Goal: Transaction & Acquisition: Obtain resource

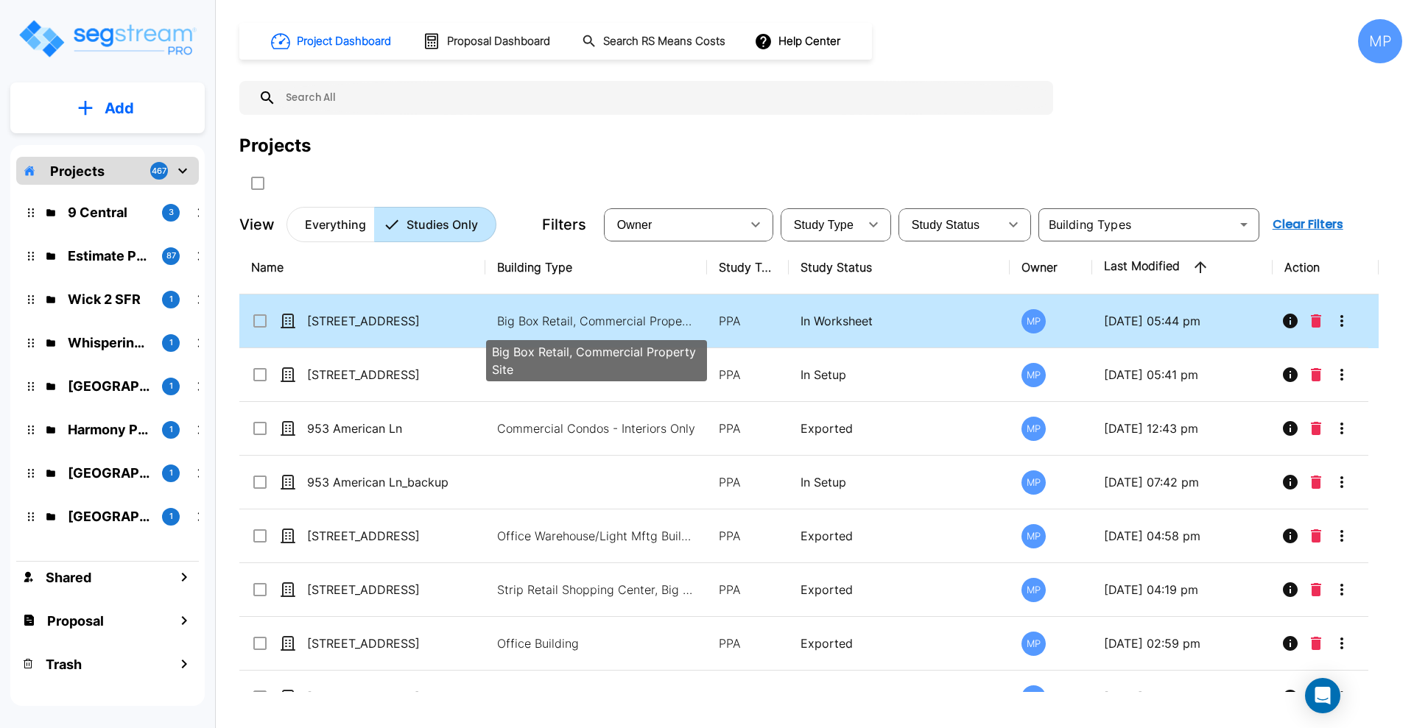
click at [607, 317] on p "Big Box Retail, Commercial Property Site" at bounding box center [596, 321] width 199 height 18
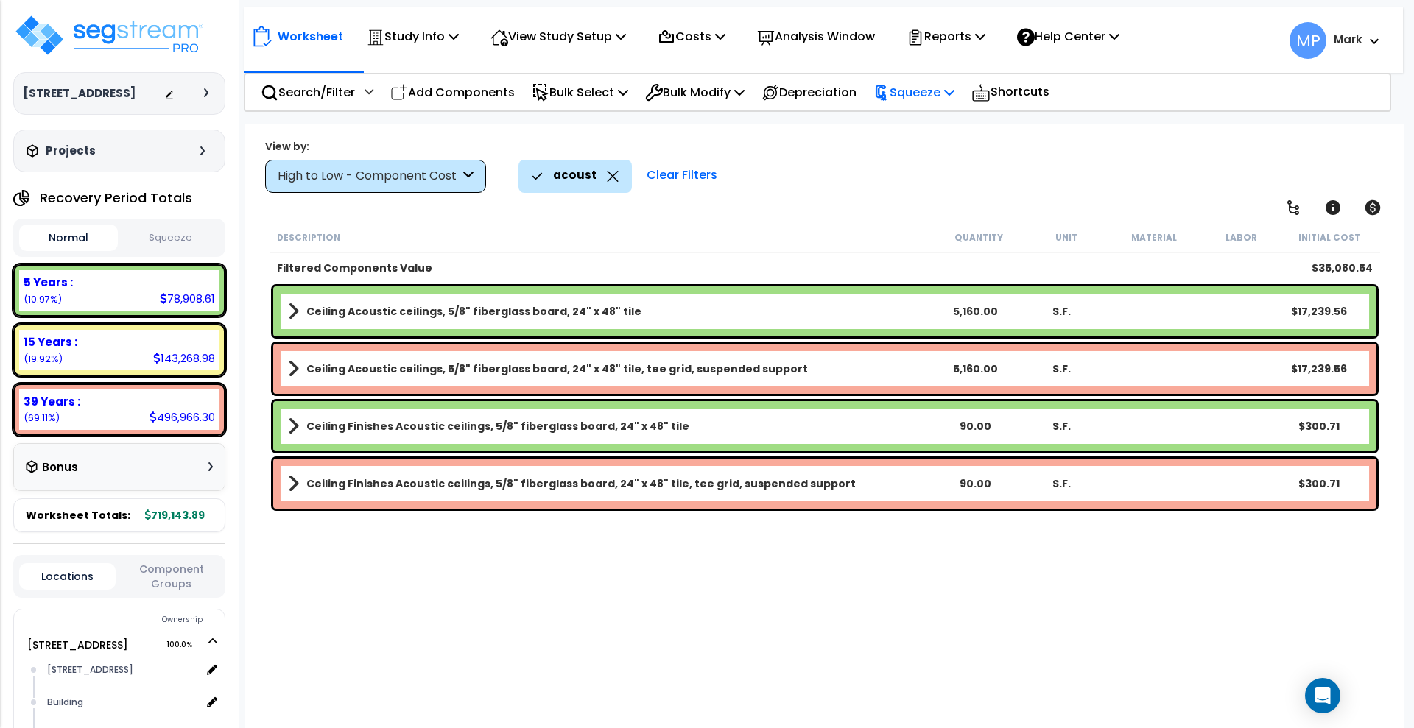
click at [934, 89] on p "Squeeze" at bounding box center [913, 92] width 81 height 20
click at [935, 127] on link "Squeeze" at bounding box center [939, 124] width 146 height 29
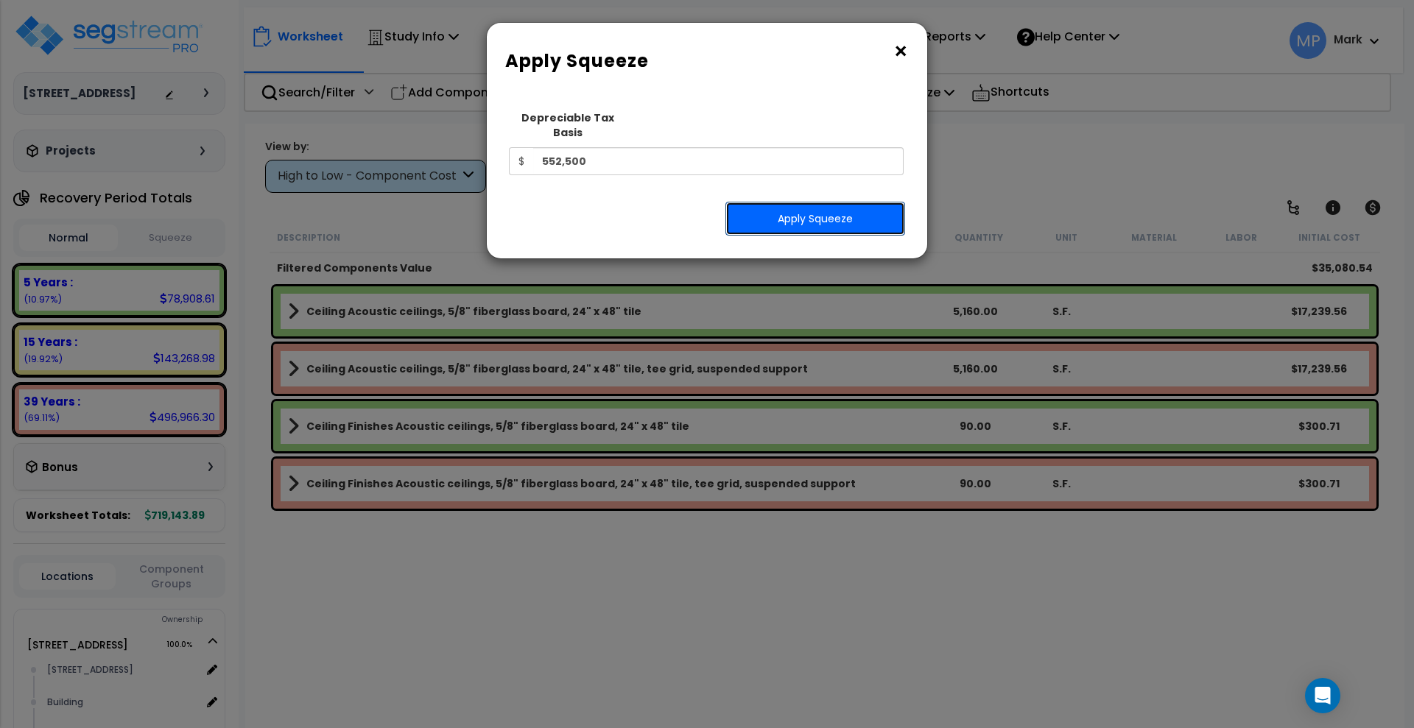
click at [798, 202] on button "Apply Squeeze" at bounding box center [815, 219] width 180 height 34
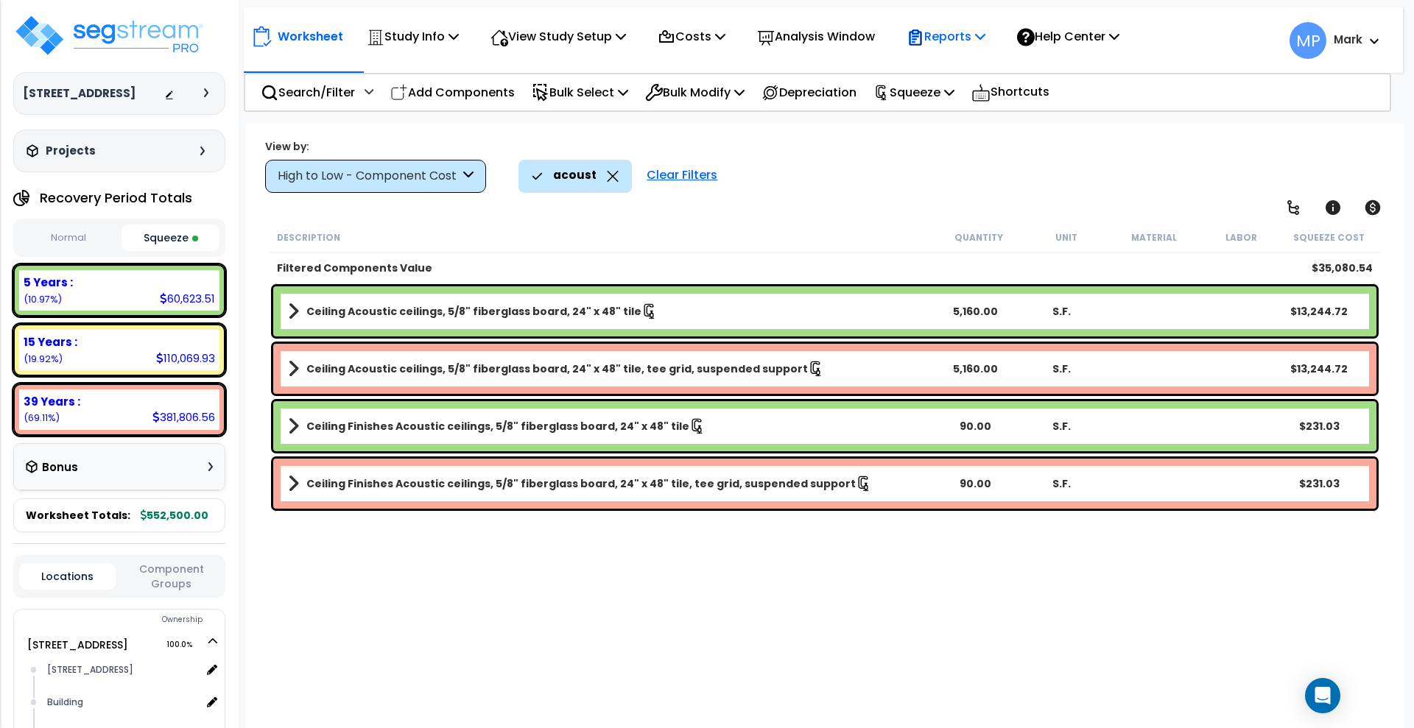
click at [963, 42] on p "Reports" at bounding box center [945, 37] width 79 height 20
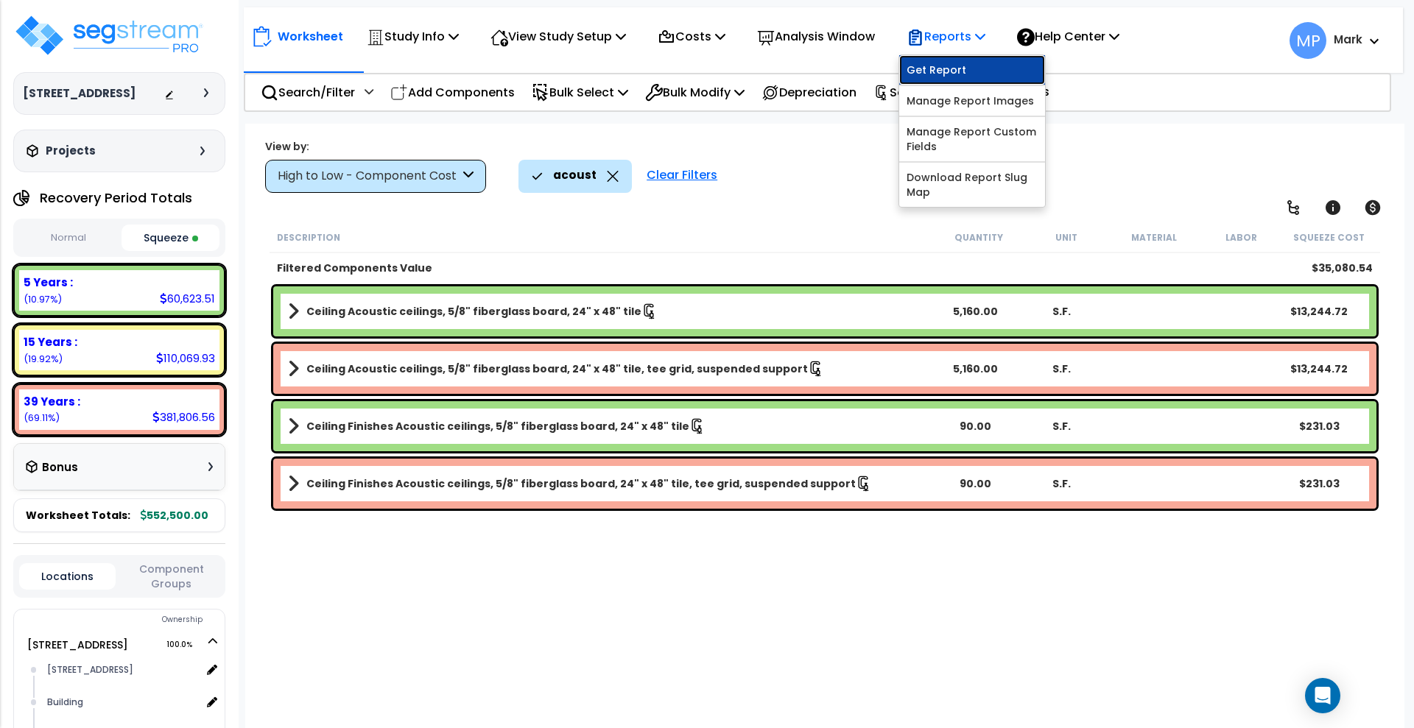
click at [973, 72] on link "Get Report" at bounding box center [972, 69] width 146 height 29
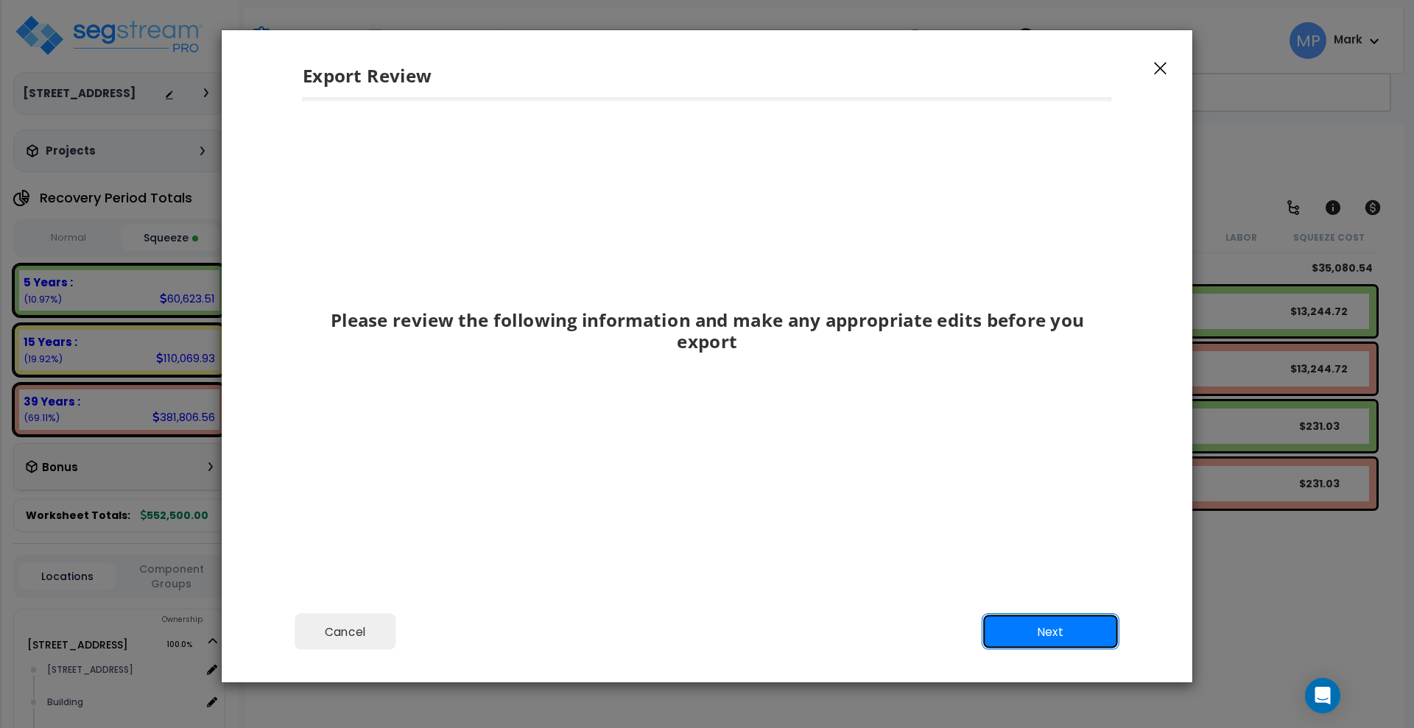
drag, startPoint x: 1008, startPoint y: 631, endPoint x: 996, endPoint y: 617, distance: 18.3
click at [1008, 630] on button "Next" at bounding box center [1050, 632] width 138 height 37
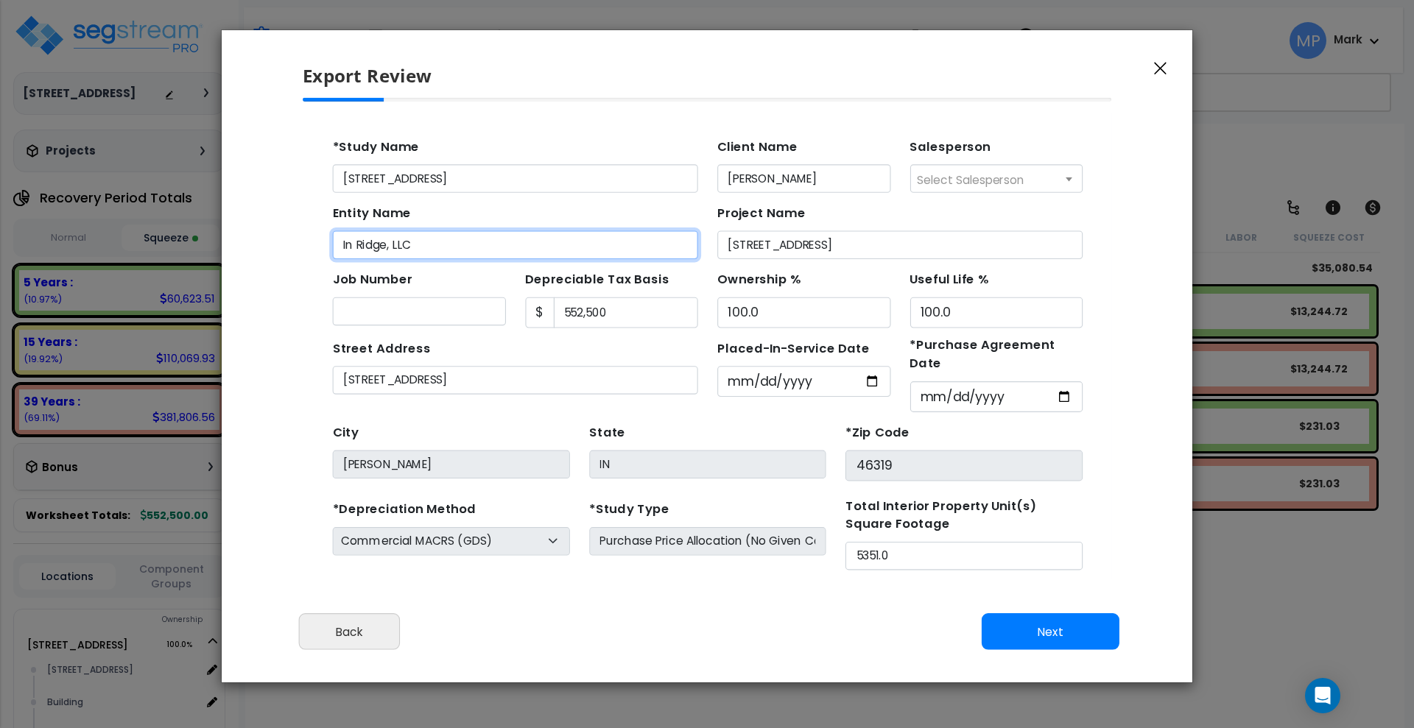
click at [345, 233] on input "In Ridge, LLC" at bounding box center [495, 233] width 332 height 26
type input "IN Ridge, LLC"
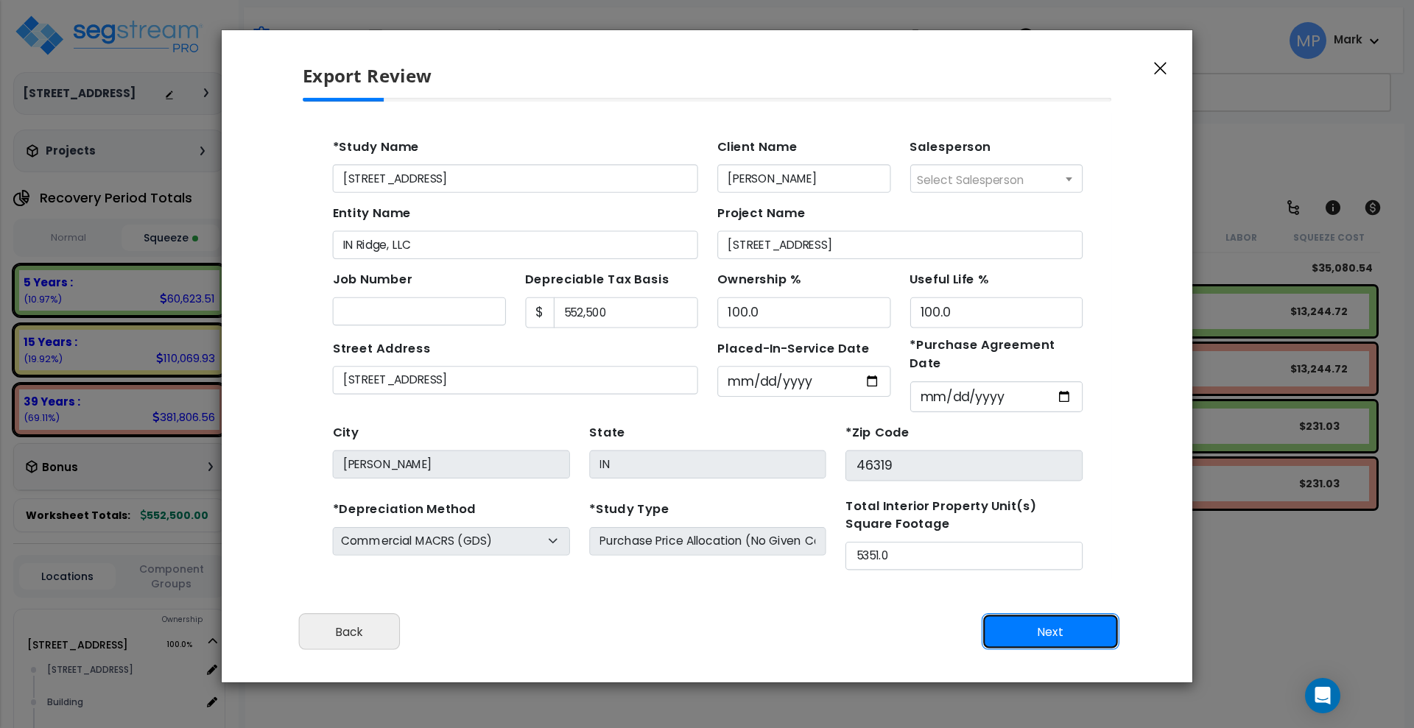
click at [1011, 632] on button "Next" at bounding box center [1050, 632] width 138 height 37
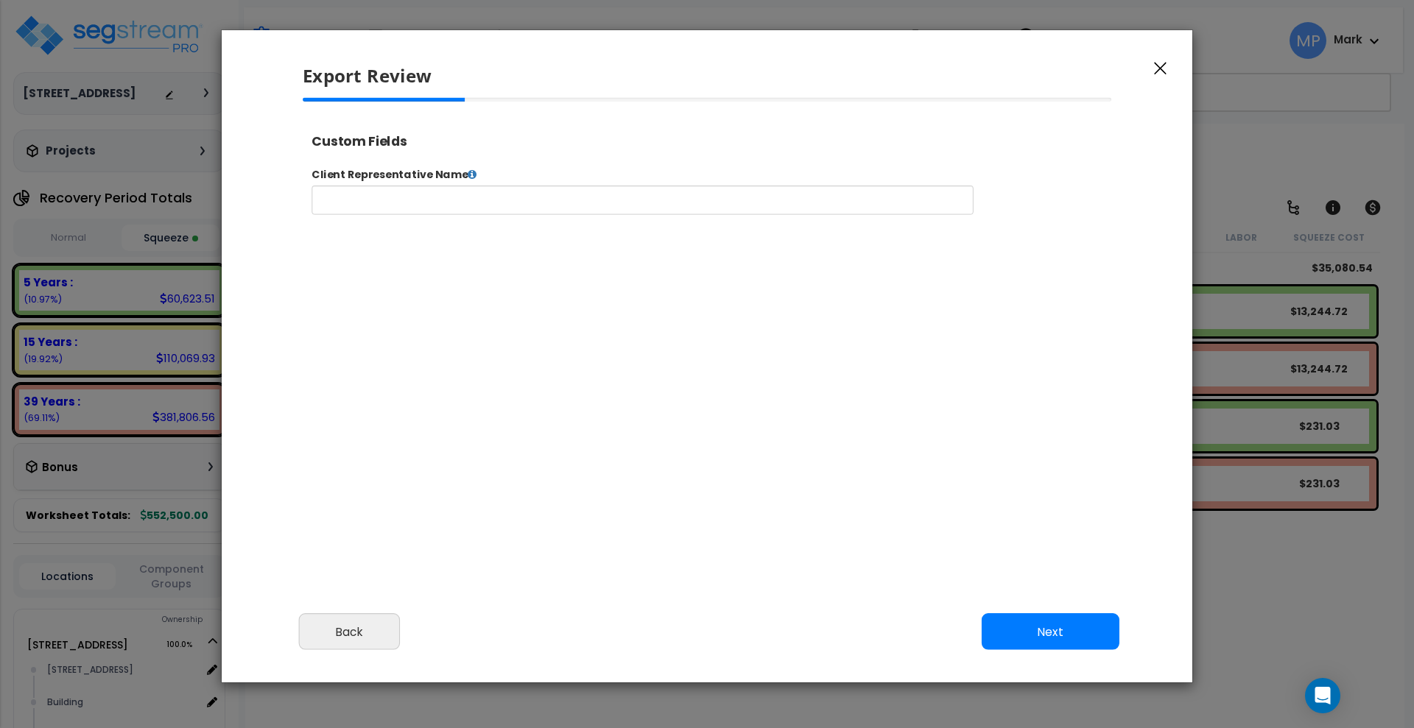
scroll to position [1, 0]
select select "2025"
click at [396, 213] on input "text" at bounding box center [689, 210] width 752 height 33
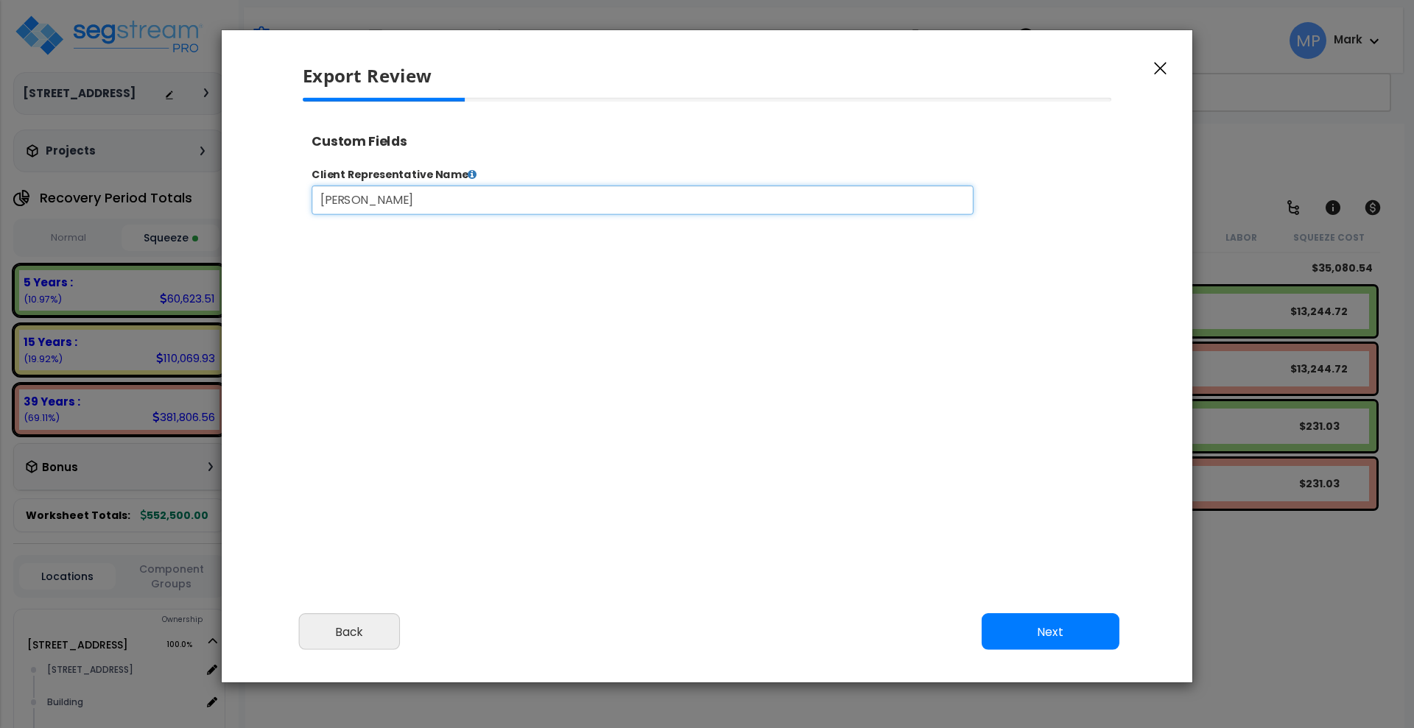
type input "Jody Smith"
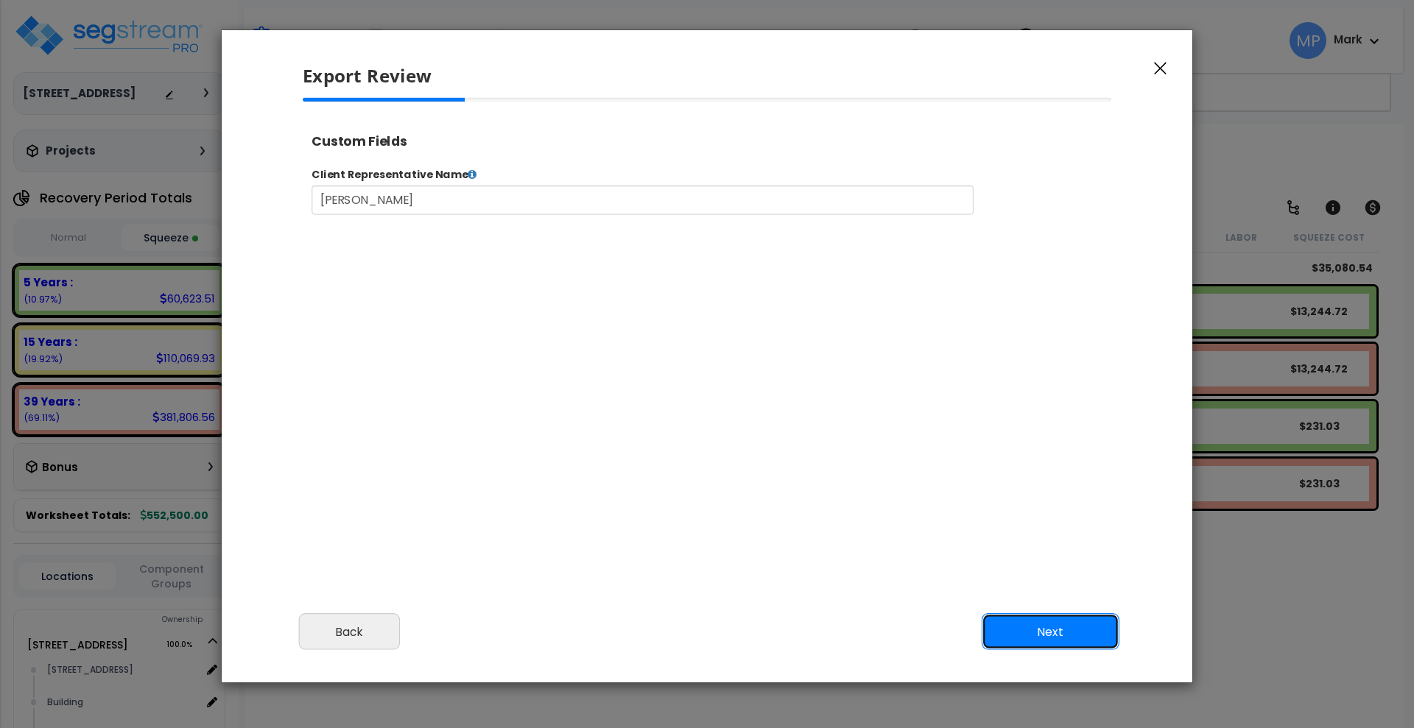
click at [1051, 626] on button "Next" at bounding box center [1050, 632] width 138 height 37
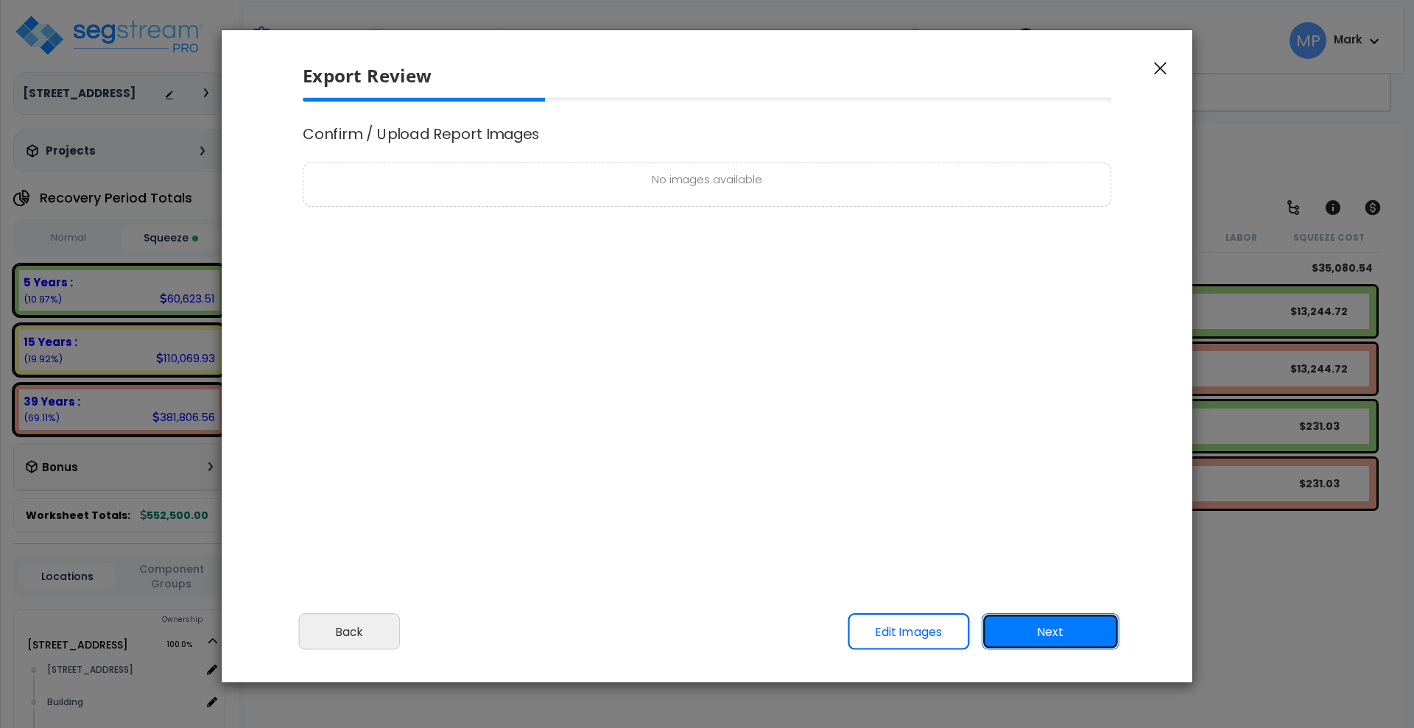
scroll to position [0, 0]
click at [1071, 629] on button "Next" at bounding box center [1050, 632] width 138 height 37
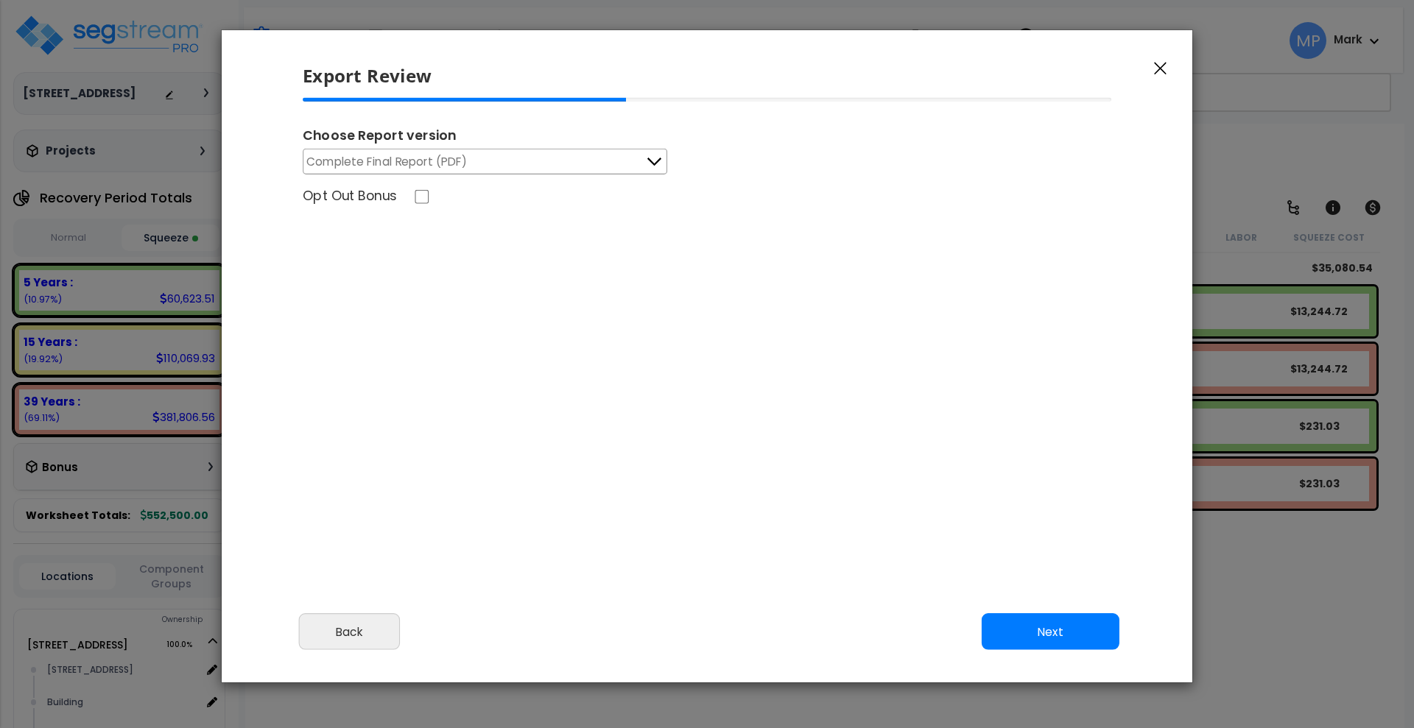
click at [656, 161] on icon at bounding box center [653, 161] width 19 height 19
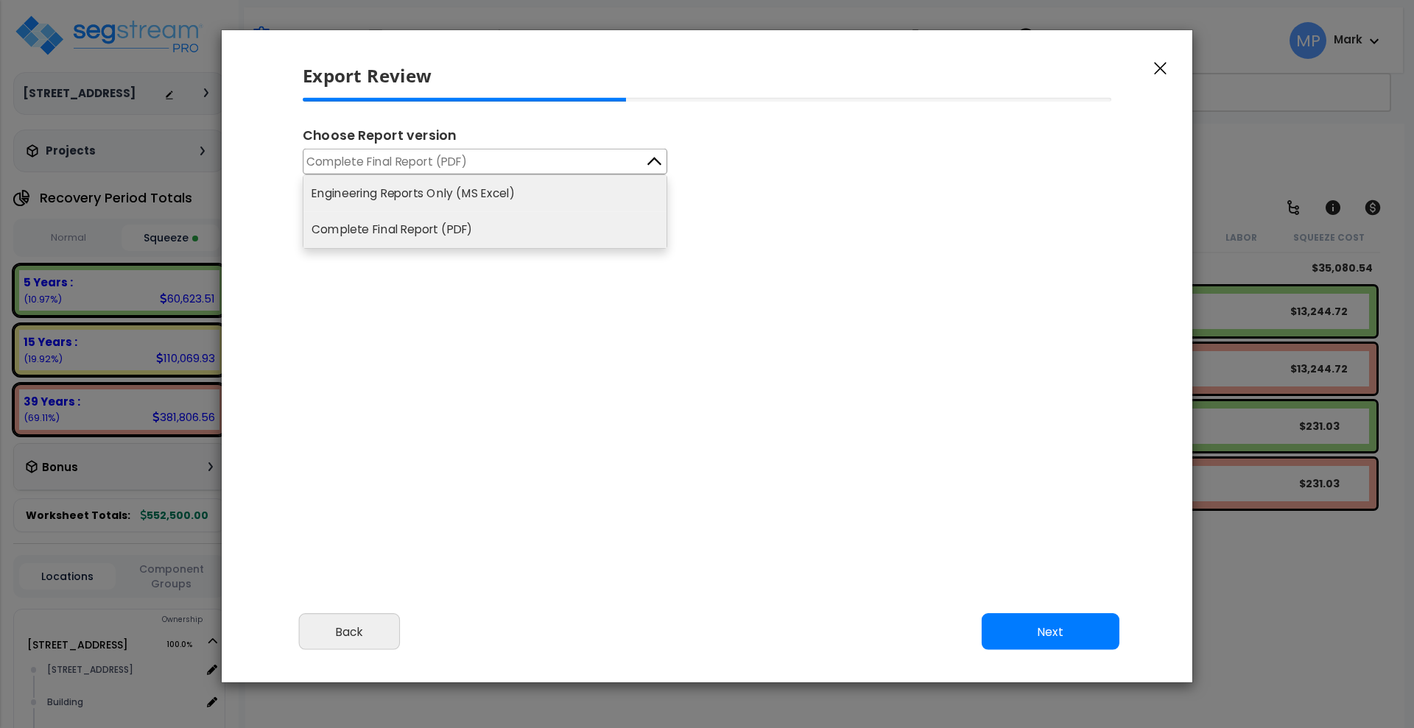
click at [402, 191] on li "Engineering Reports Only (MS Excel)" at bounding box center [484, 193] width 363 height 36
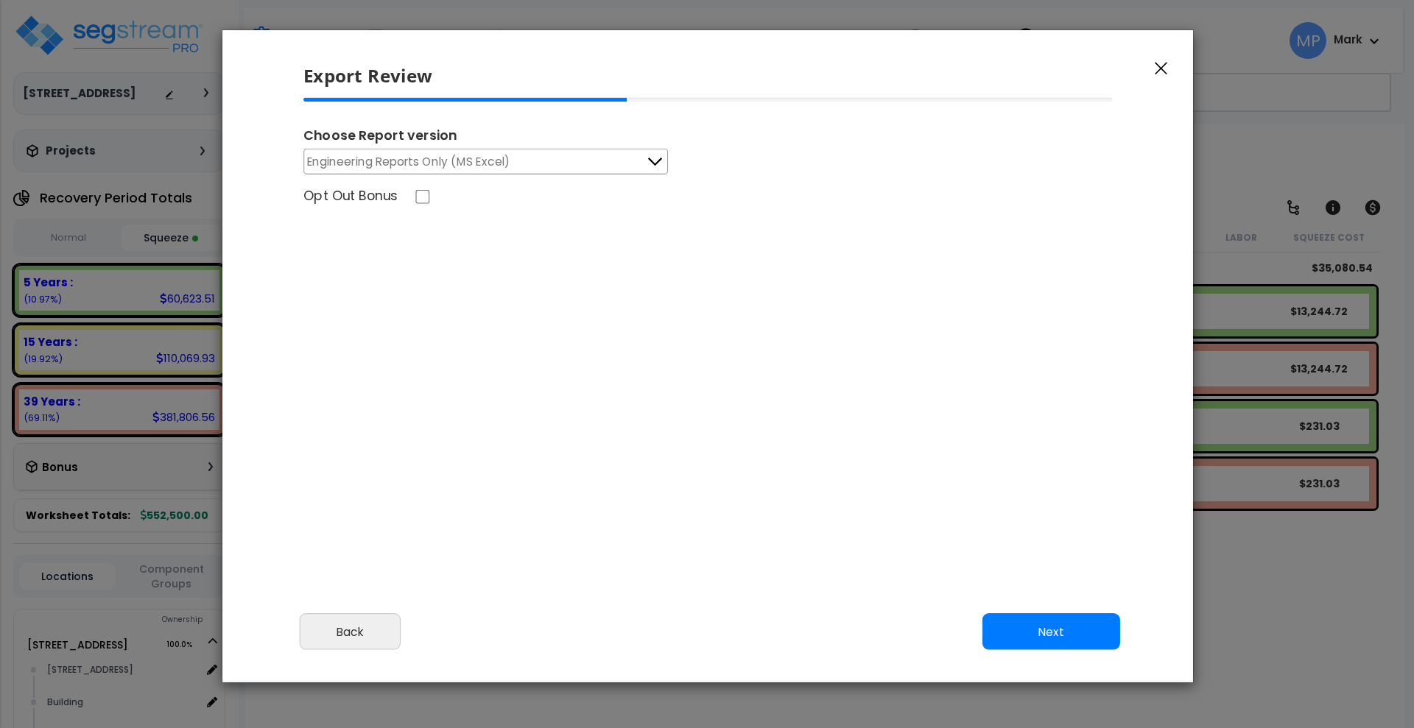
click at [655, 163] on icon at bounding box center [654, 161] width 19 height 19
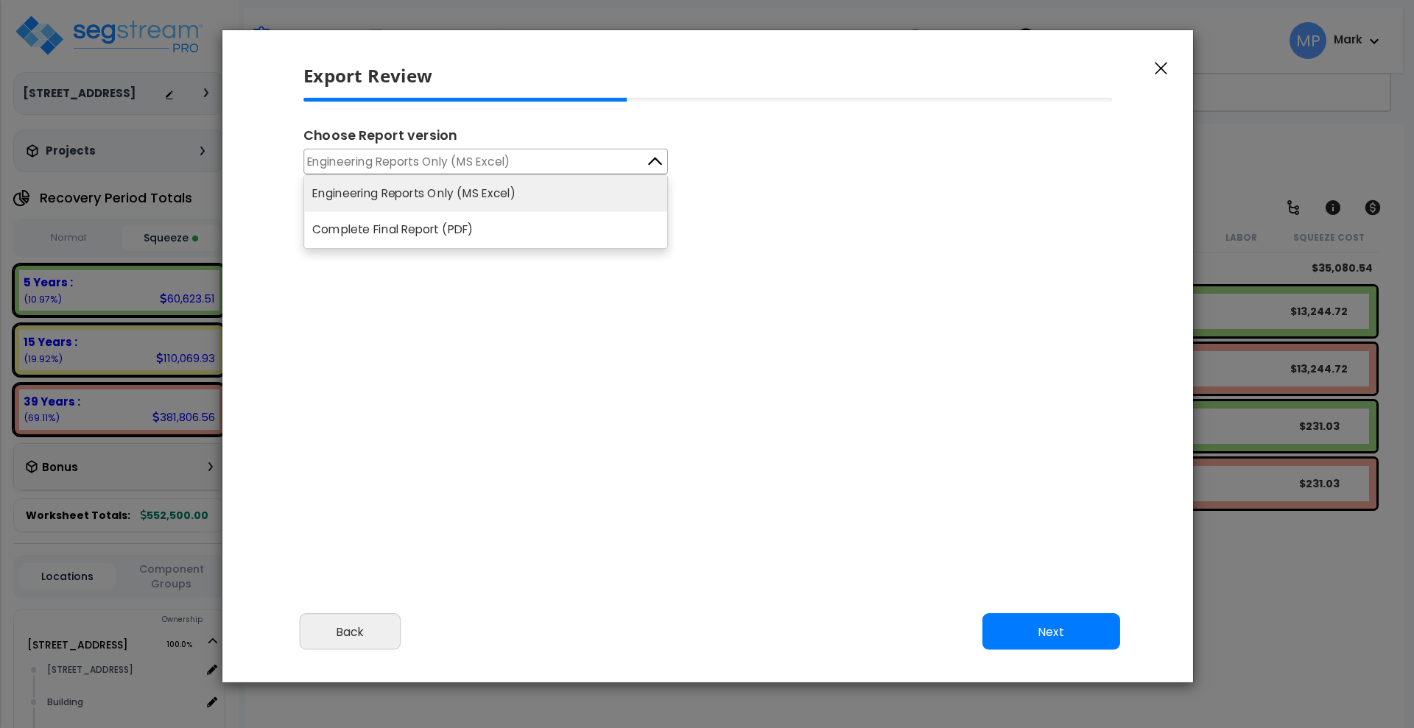
click at [398, 189] on li "Engineering Reports Only (MS Excel)" at bounding box center [485, 193] width 363 height 36
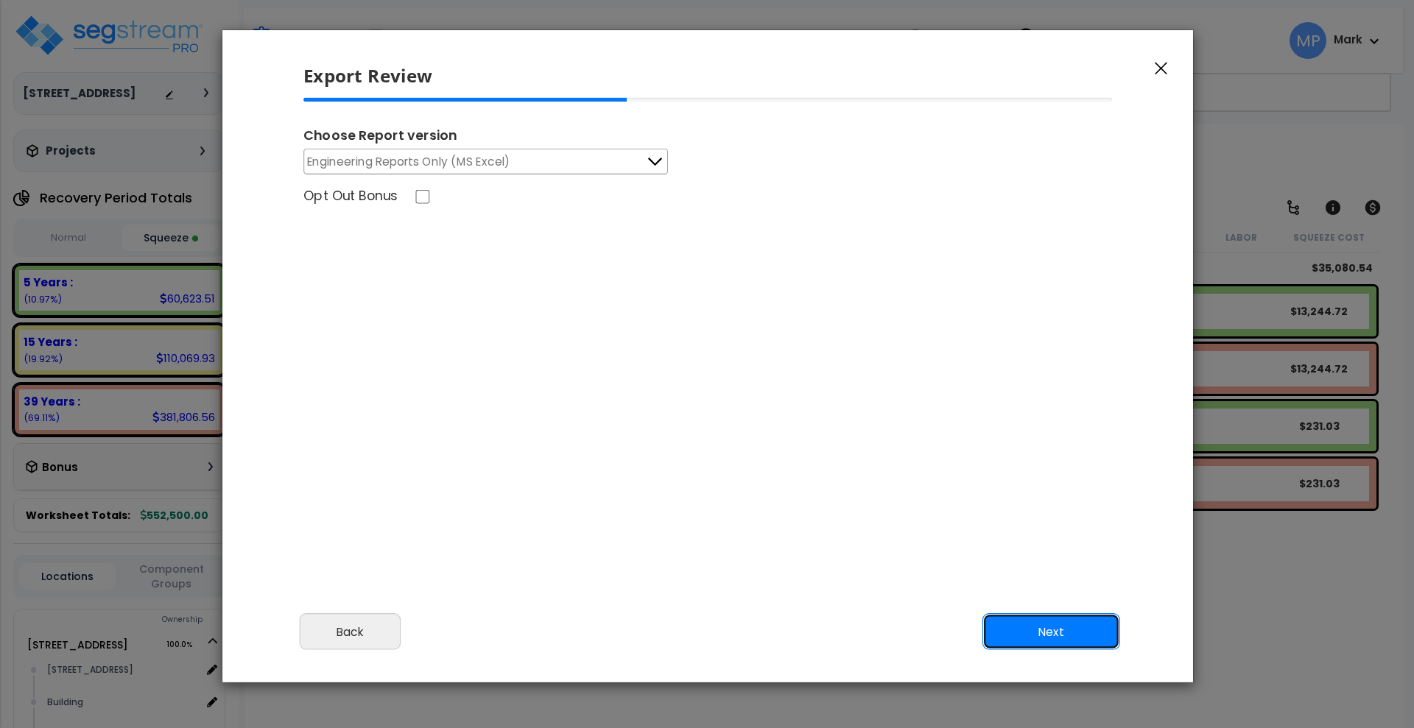
click at [1072, 628] on button "Next" at bounding box center [1051, 632] width 138 height 37
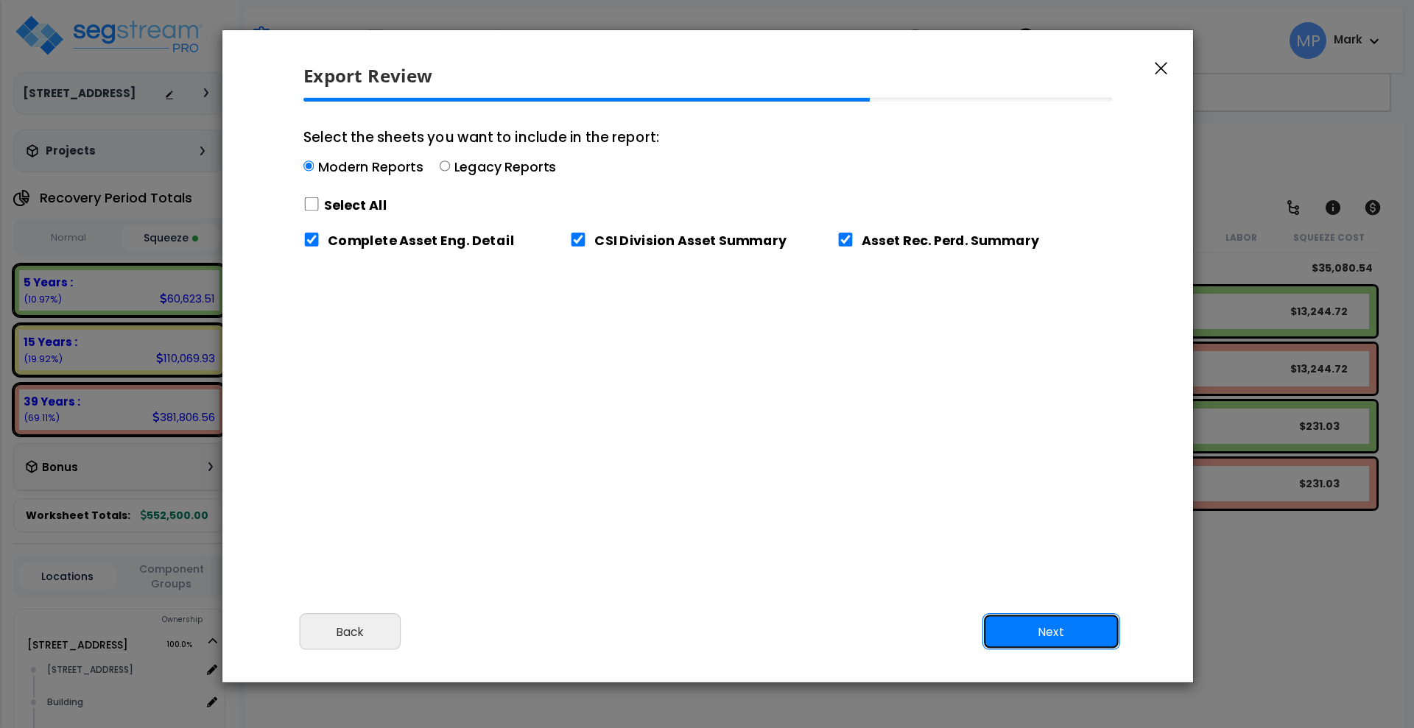
click at [1068, 625] on button "Next" at bounding box center [1051, 632] width 138 height 37
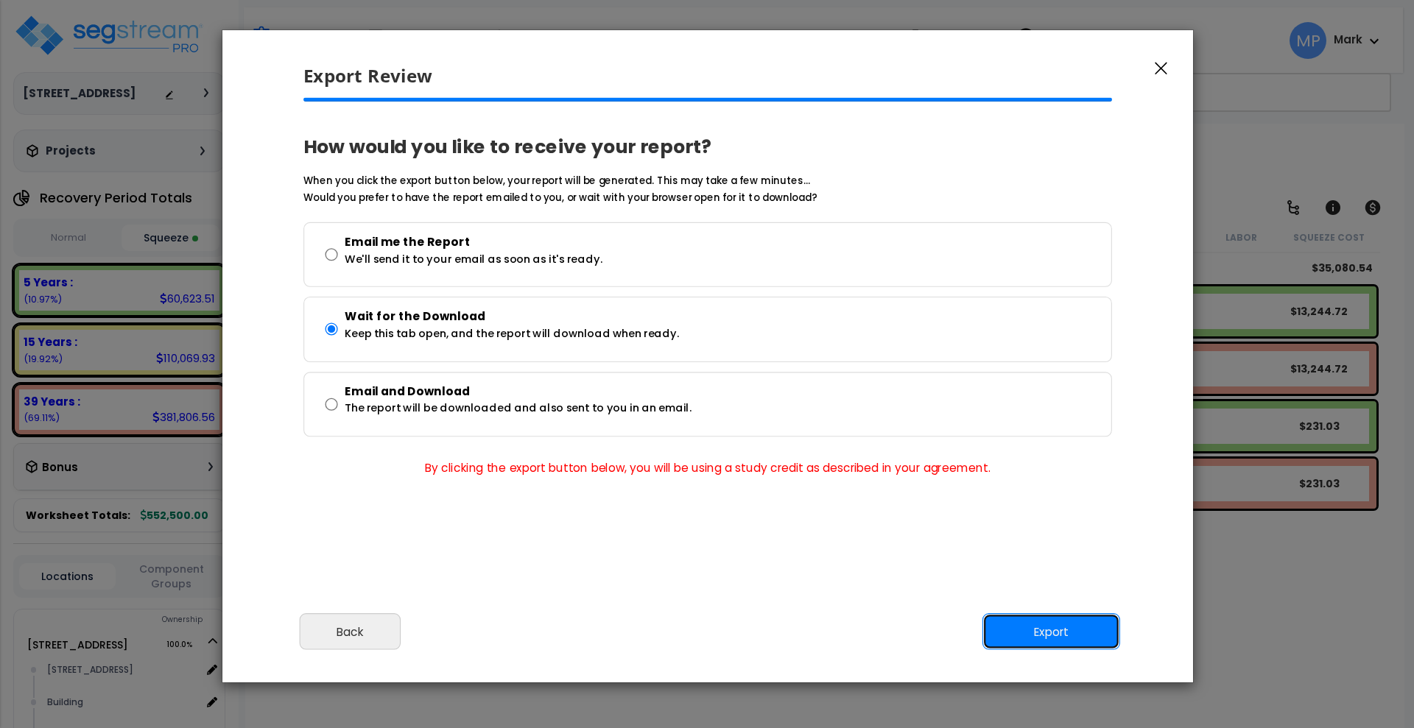
click at [1038, 632] on button "Export" at bounding box center [1051, 632] width 138 height 37
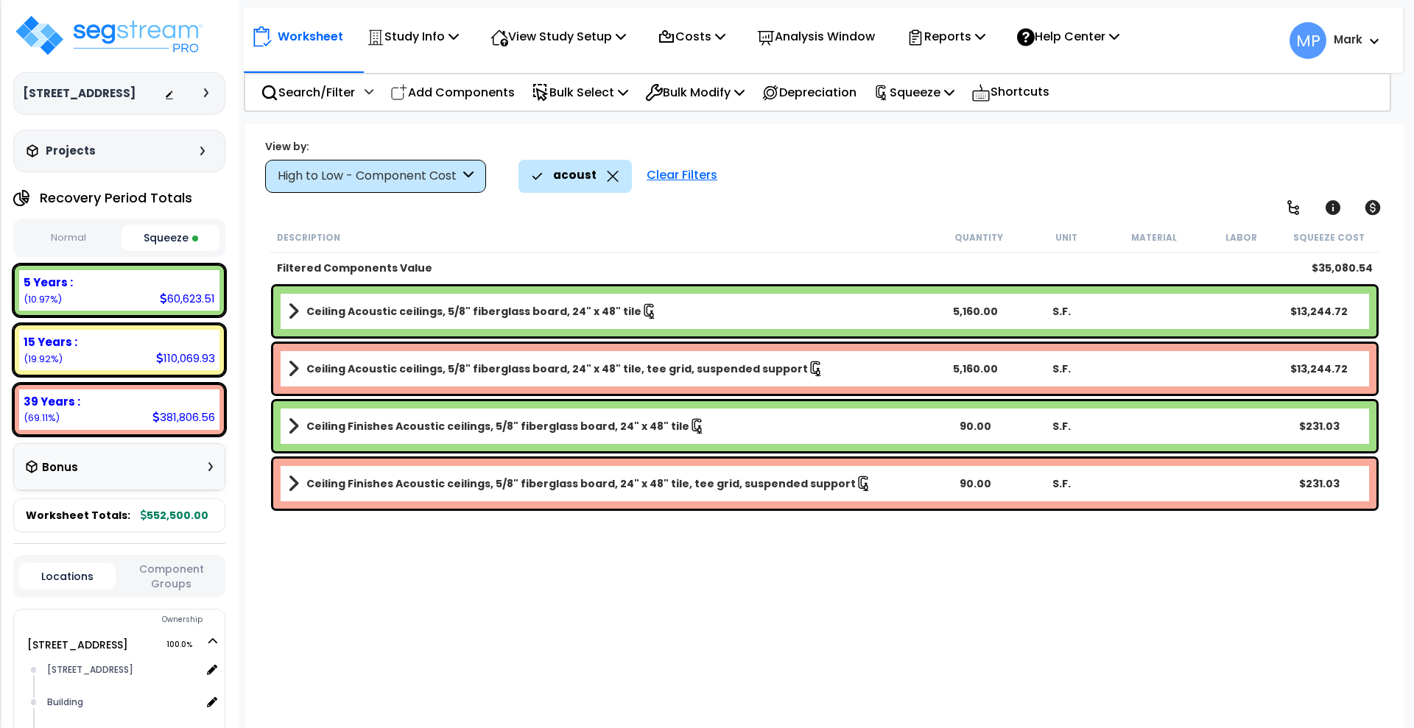
drag, startPoint x: 1139, startPoint y: 708, endPoint x: 1085, endPoint y: 703, distance: 53.9
click at [1139, 708] on div "Description Quantity Unit Material Labor Squeeze Cost Filtered Components Value…" at bounding box center [824, 466] width 1115 height 488
